Goal: Ask a question: Seek information or help from site administrators or community

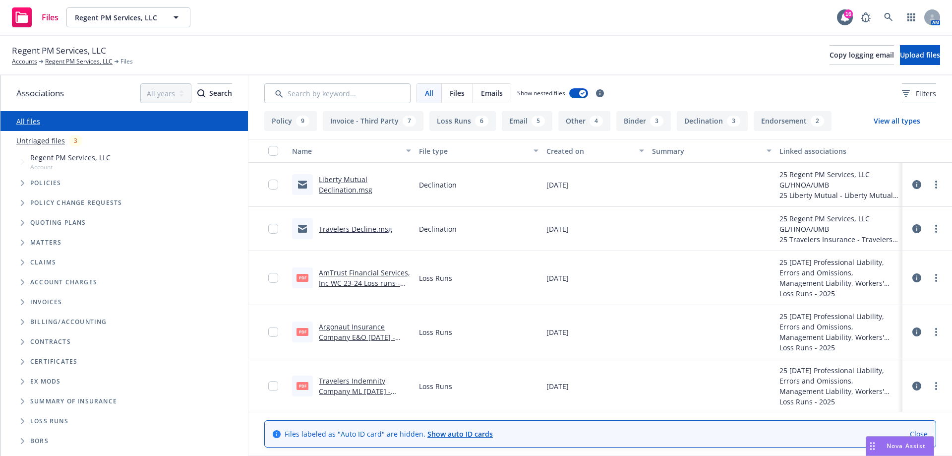
click at [901, 446] on span "Nova Assist" at bounding box center [905, 445] width 39 height 8
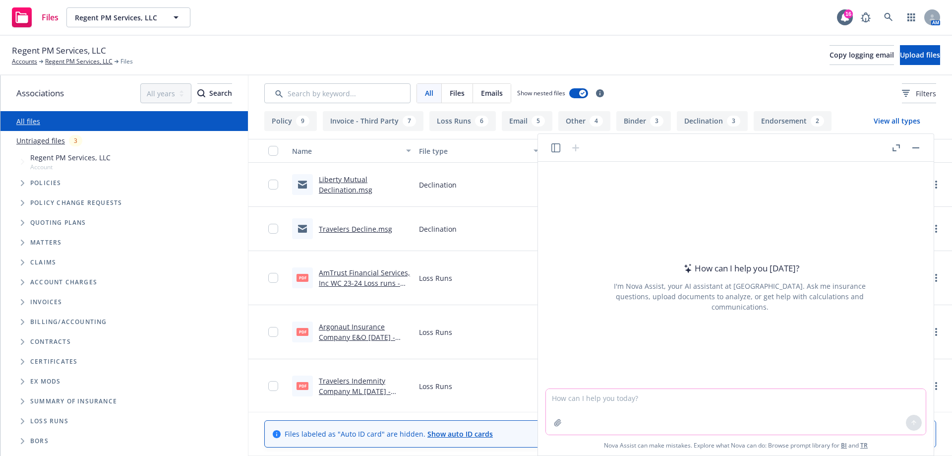
click at [668, 401] on textarea at bounding box center [736, 412] width 380 height 46
type textarea "Property deductible indemnity clause"
